Goal: Navigation & Orientation: Find specific page/section

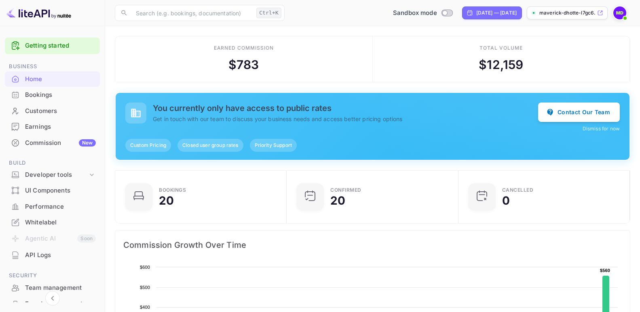
scroll to position [125, 160]
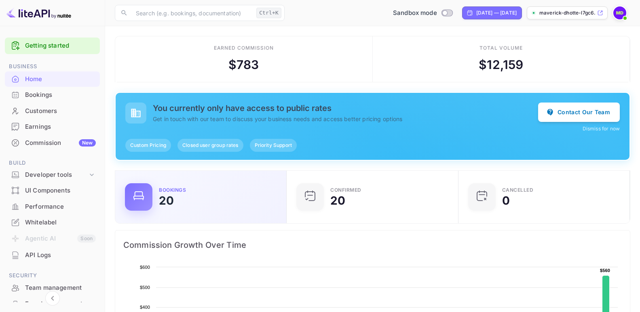
click at [173, 200] on div "20" at bounding box center [166, 200] width 15 height 11
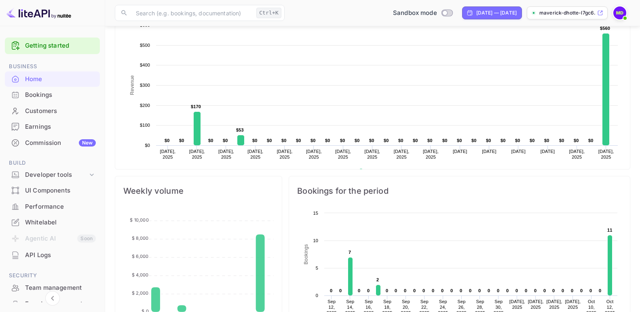
scroll to position [81, 0]
